Goal: Task Accomplishment & Management: Use online tool/utility

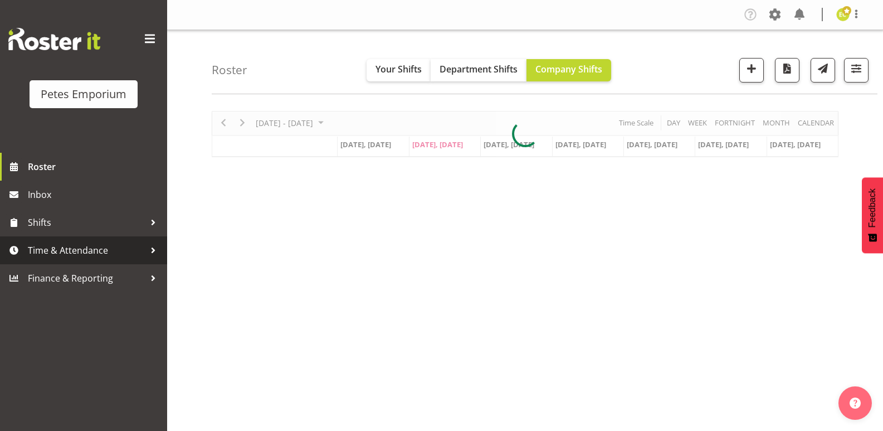
click at [35, 239] on link "Time & Attendance" at bounding box center [83, 250] width 167 height 28
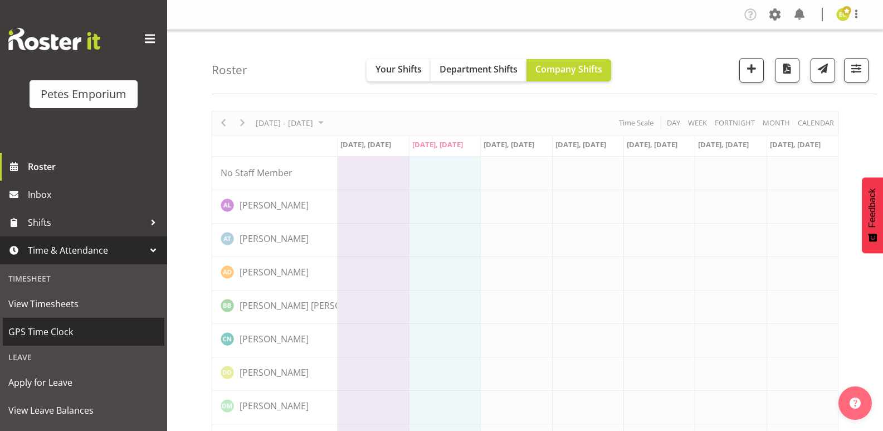
click at [77, 327] on span "GPS Time Clock" at bounding box center [83, 331] width 150 height 17
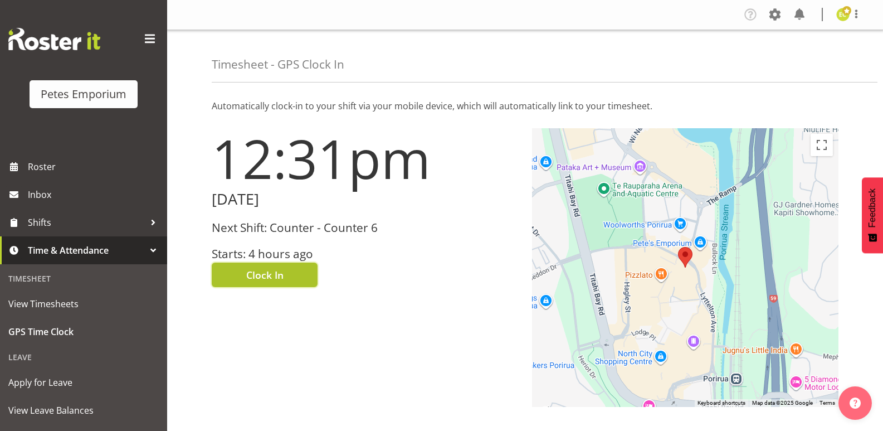
click at [245, 284] on button "Clock In" at bounding box center [265, 275] width 106 height 25
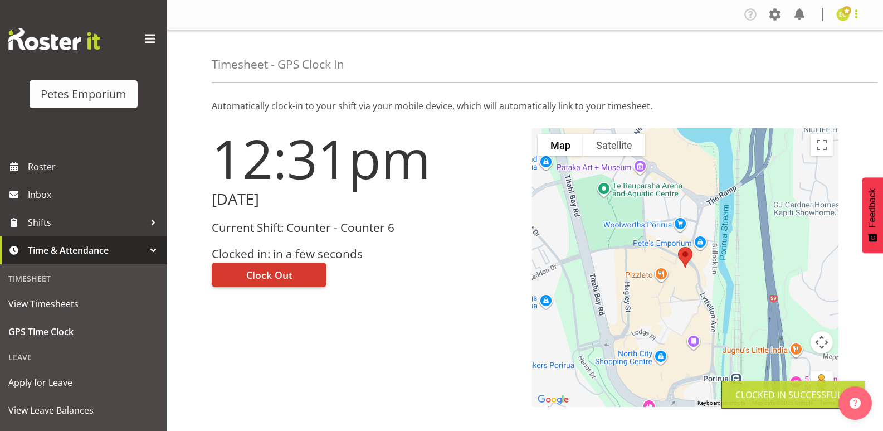
click at [858, 18] on span at bounding box center [856, 13] width 13 height 13
click at [804, 57] on link "Log Out" at bounding box center [809, 58] width 107 height 20
